Goal: Task Accomplishment & Management: Manage account settings

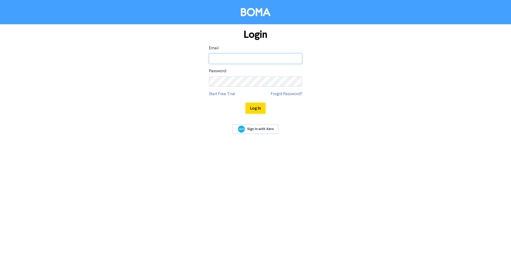
click at [254, 56] on input "email" at bounding box center [255, 59] width 93 height 10
paste input "[EMAIL_ADDRESS][DOMAIN_NAME]"
click at [254, 56] on input "[EMAIL_ADDRESS][DOMAIN_NAME]" at bounding box center [255, 59] width 93 height 10
paste input "[EMAIL_ADDRESS][DOMAIN_NAME]"
type input "admin@cbcs.nzadmin@[DOMAIN_NAME]"
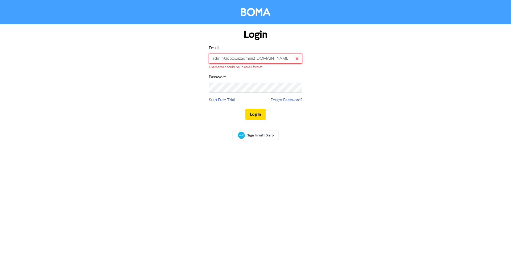
drag, startPoint x: 271, startPoint y: 59, endPoint x: 206, endPoint y: 62, distance: 64.8
click at [206, 62] on div "Login Email [EMAIL_ADDRESS]@[DOMAIN_NAME] Username should be in email format Pa…" at bounding box center [255, 74] width 101 height 101
drag, startPoint x: 215, startPoint y: 54, endPoint x: 222, endPoint y: 57, distance: 7.5
click at [215, 54] on input "email" at bounding box center [255, 59] width 93 height 10
paste input "[EMAIL_ADDRESS][DOMAIN_NAME]"
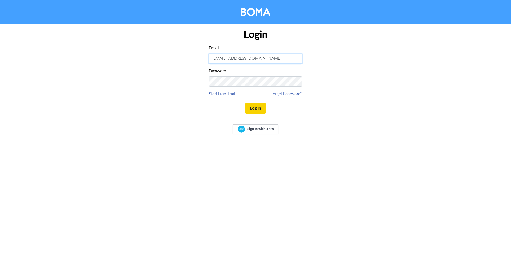
type input "[EMAIL_ADDRESS][DOMAIN_NAME]"
click at [259, 107] on button "Log In" at bounding box center [255, 108] width 20 height 11
